Goal: Find specific page/section: Find specific page/section

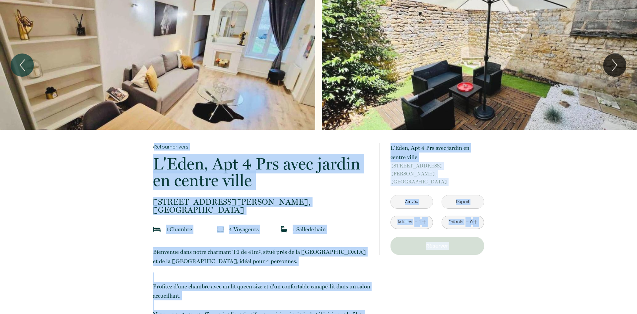
copy body "Loremipsu dolo S'Amet, Con 8 Adi elit seddoe te incidi utlab 27 Etd Magnaal Eni…"
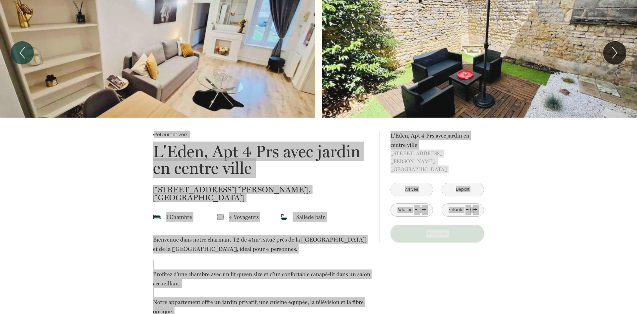
scroll to position [23, 0]
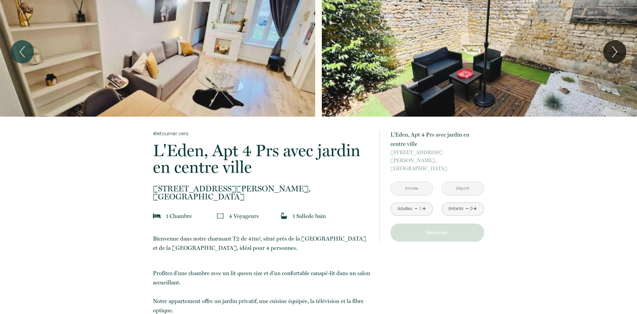
scroll to position [13, 0]
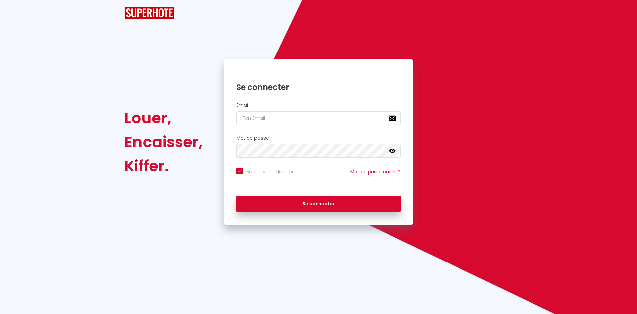
checkbox input "true"
